Goal: Information Seeking & Learning: Learn about a topic

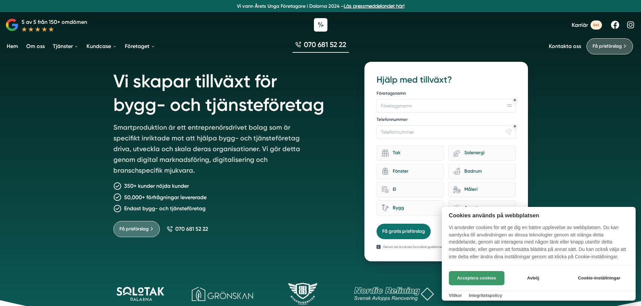
click at [475, 281] on button "Acceptera cookies" at bounding box center [476, 278] width 55 height 14
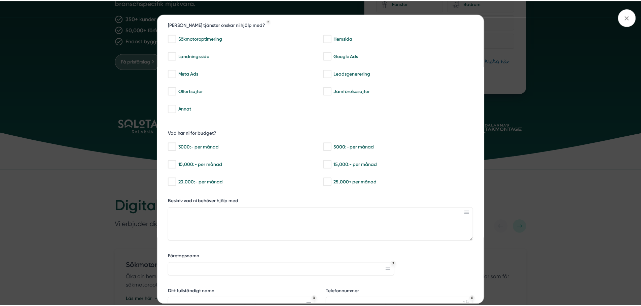
scroll to position [90, 0]
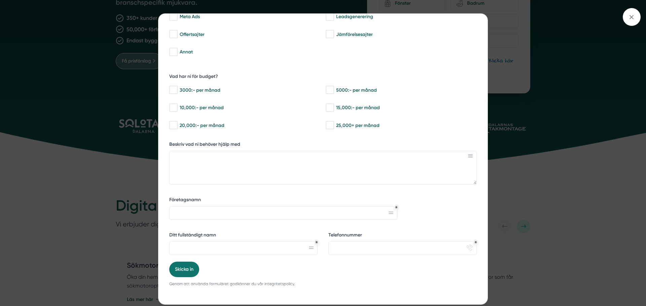
click at [543, 135] on div "bbc9b822-b2c6-488a-ab3e-9a2d59e49c7c Behöver du hjälp med trygg tillväxt? [PERS…" at bounding box center [323, 153] width 646 height 306
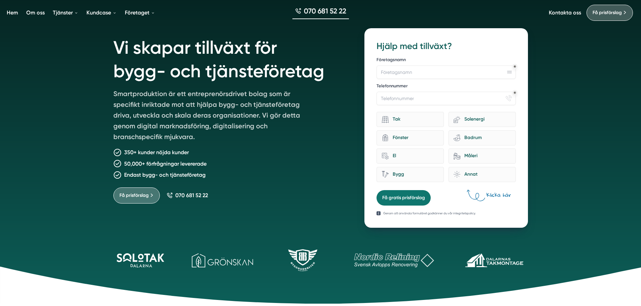
scroll to position [0, 0]
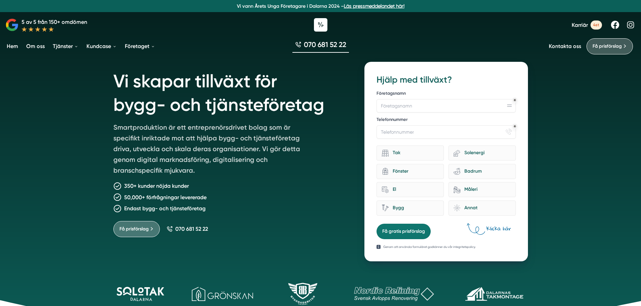
click at [303, 108] on h1 "Vi skapar tillväxt för bygg- och tjänsteföretag" at bounding box center [230, 92] width 235 height 60
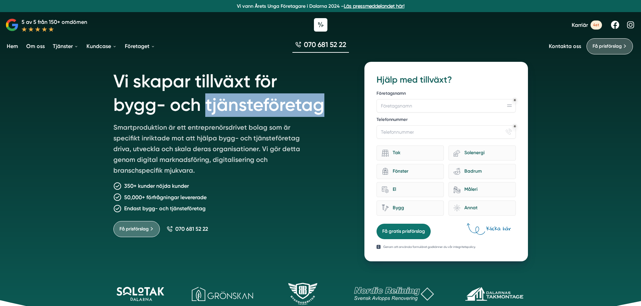
click at [303, 109] on h1 "Vi skapar tillväxt för bygg- och tjänsteföretag" at bounding box center [230, 92] width 235 height 60
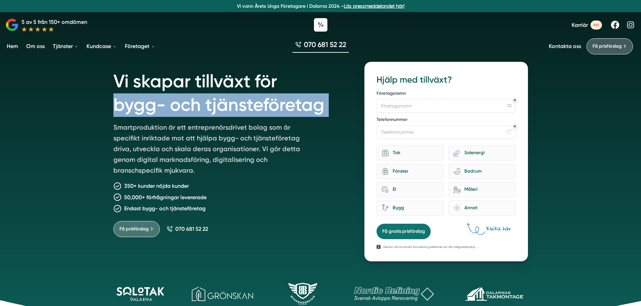
click at [303, 109] on h1 "Vi skapar tillväxt för bygg- och tjänsteföretag" at bounding box center [230, 92] width 235 height 60
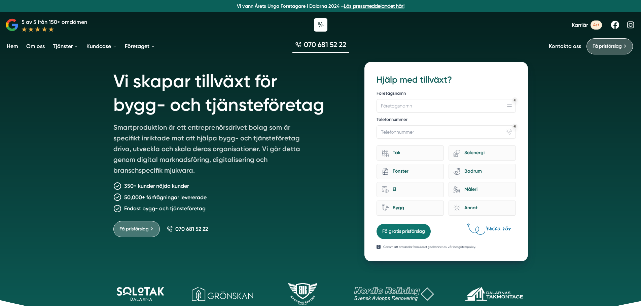
click at [152, 82] on h1 "Vi skapar tillväxt för bygg- och tjänsteföretag" at bounding box center [230, 92] width 235 height 60
click at [151, 82] on h1 "Vi skapar tillväxt för bygg- och tjänsteföretag" at bounding box center [230, 92] width 235 height 60
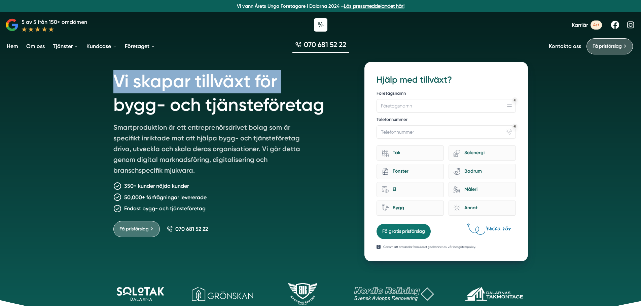
click at [151, 82] on h1 "Vi skapar tillväxt för bygg- och tjänsteföretag" at bounding box center [230, 92] width 235 height 60
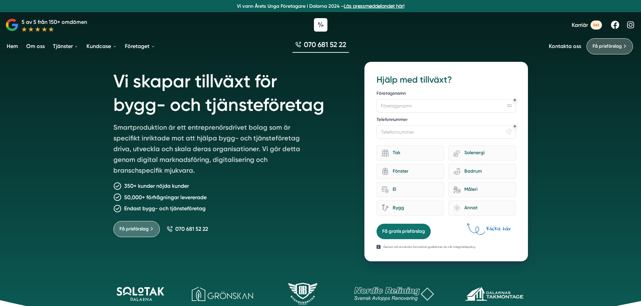
click at [172, 106] on h1 "Vi skapar tillväxt för bygg- och tjänsteföretag" at bounding box center [230, 92] width 235 height 60
click at [173, 106] on h1 "Vi skapar tillväxt för bygg- och tjänsteföretag" at bounding box center [230, 92] width 235 height 60
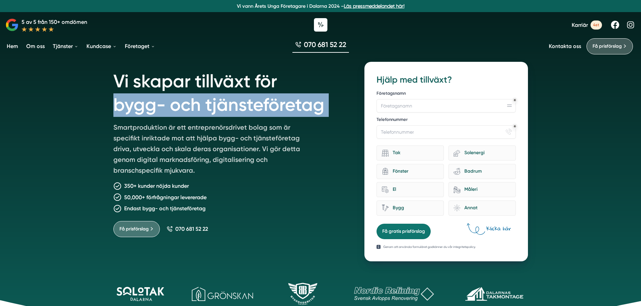
click at [173, 106] on h1 "Vi skapar tillväxt för bygg- och tjänsteföretag" at bounding box center [230, 92] width 235 height 60
click at [212, 111] on h1 "Vi skapar tillväxt för bygg- och tjänsteföretag" at bounding box center [230, 92] width 235 height 60
click at [200, 103] on h1 "Vi skapar tillväxt för bygg- och tjänsteföretag" at bounding box center [230, 92] width 235 height 60
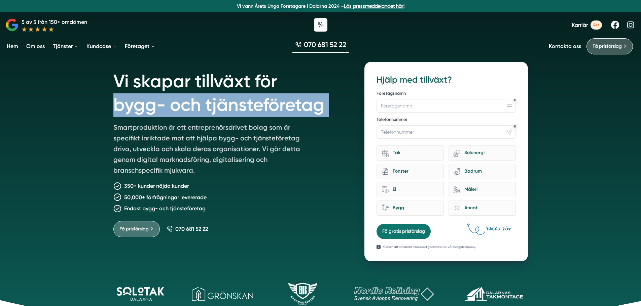
click at [222, 121] on h1 "Vi skapar tillväxt för bygg- och tjänsteföretag" at bounding box center [230, 92] width 235 height 60
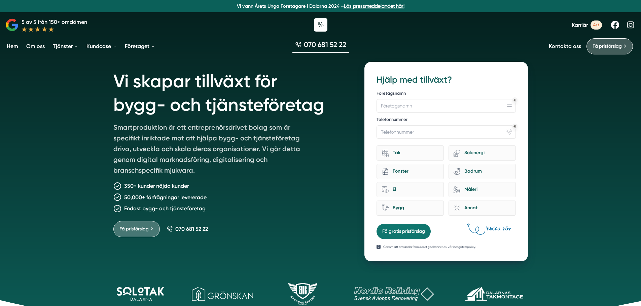
click at [225, 138] on p "Smartproduktion är ett entreprenörsdrivet bolag som är specifikt inriktade mot …" at bounding box center [210, 150] width 194 height 56
